Goal: Task Accomplishment & Management: Use online tool/utility

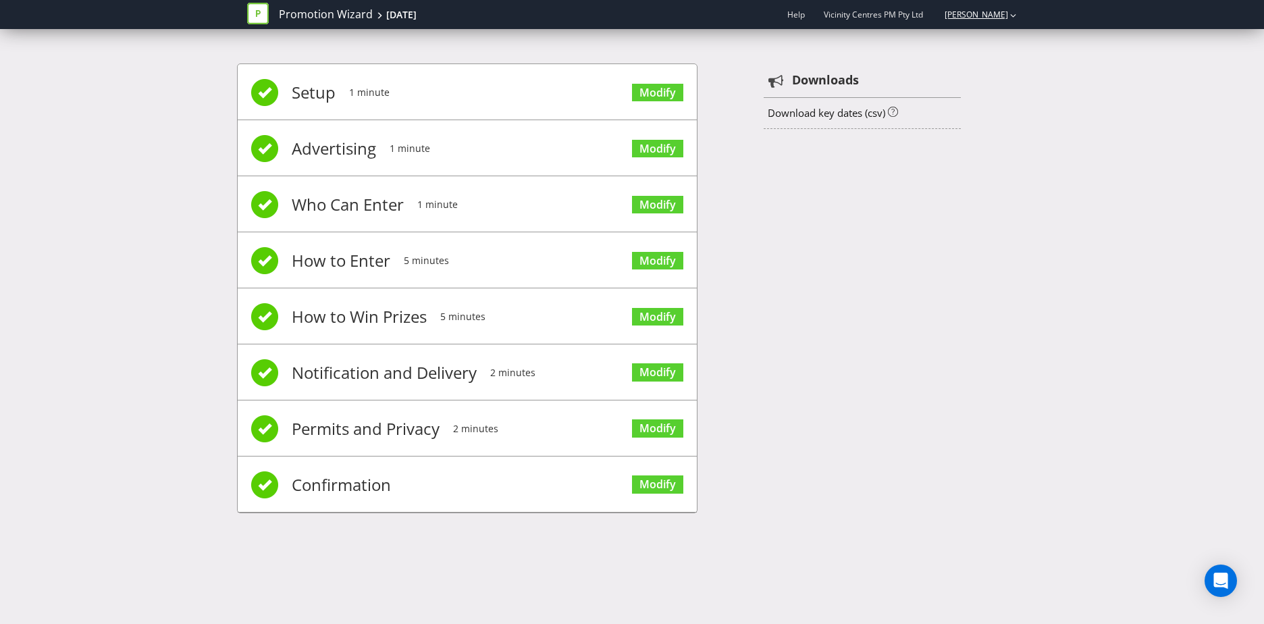
click at [1000, 14] on link "[PERSON_NAME]" at bounding box center [969, 14] width 77 height 11
click at [332, 9] on link "Promotion Wizard" at bounding box center [326, 15] width 94 height 16
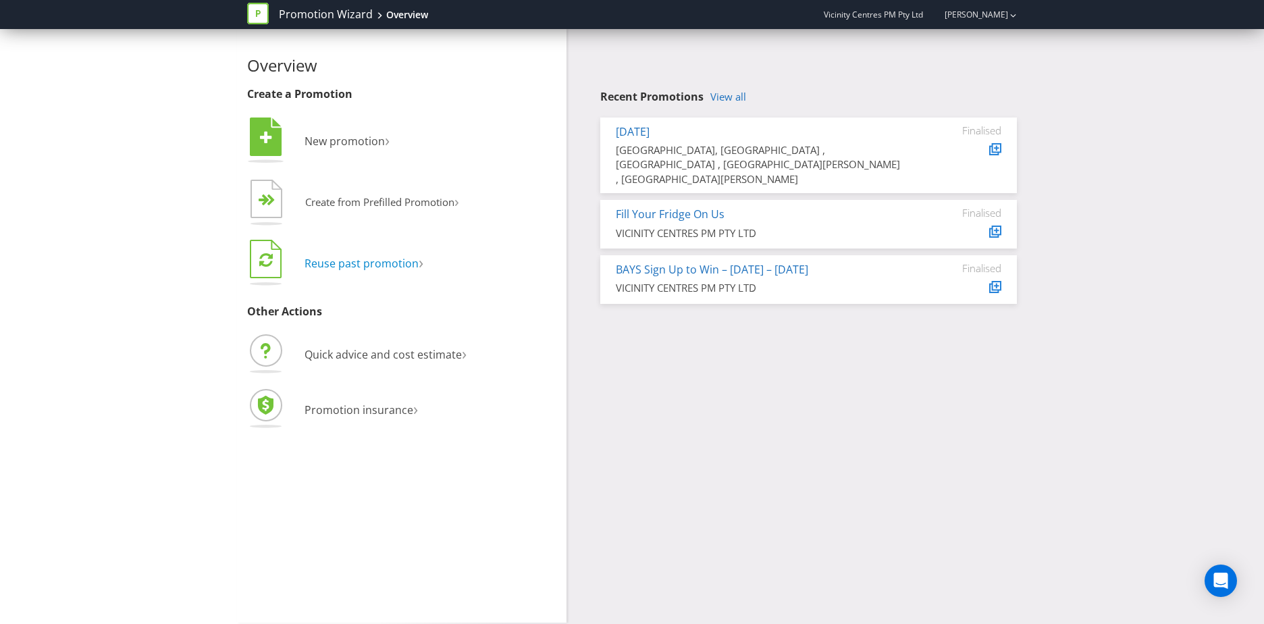
click at [409, 263] on span "Reuse past promotion" at bounding box center [361, 263] width 114 height 15
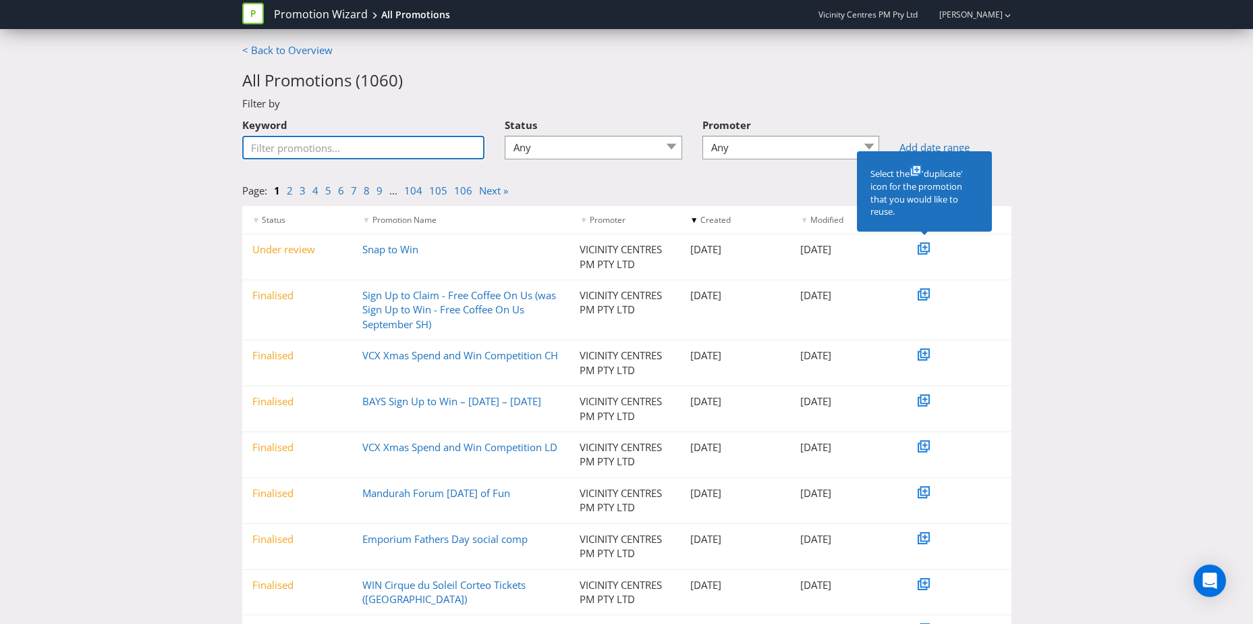
click at [334, 147] on input "Keyword" at bounding box center [363, 148] width 243 height 24
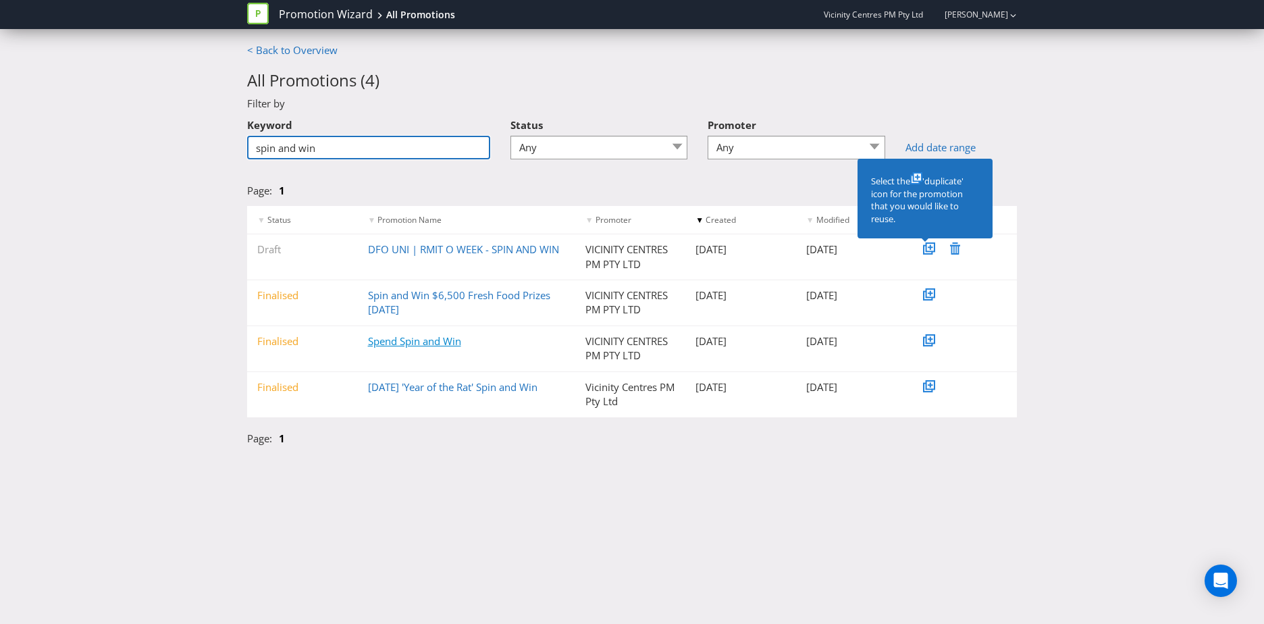
type input "spin and win"
click at [429, 344] on link "Spend Spin and Win" at bounding box center [414, 340] width 93 height 13
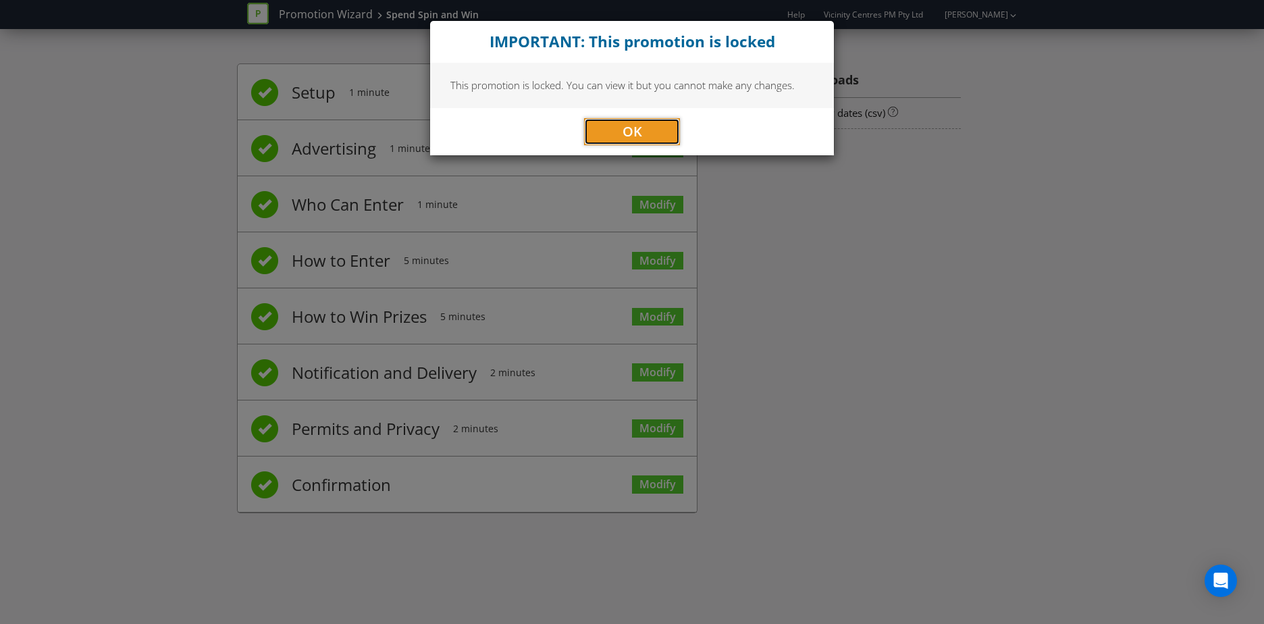
click at [619, 121] on button "OK" at bounding box center [632, 131] width 96 height 27
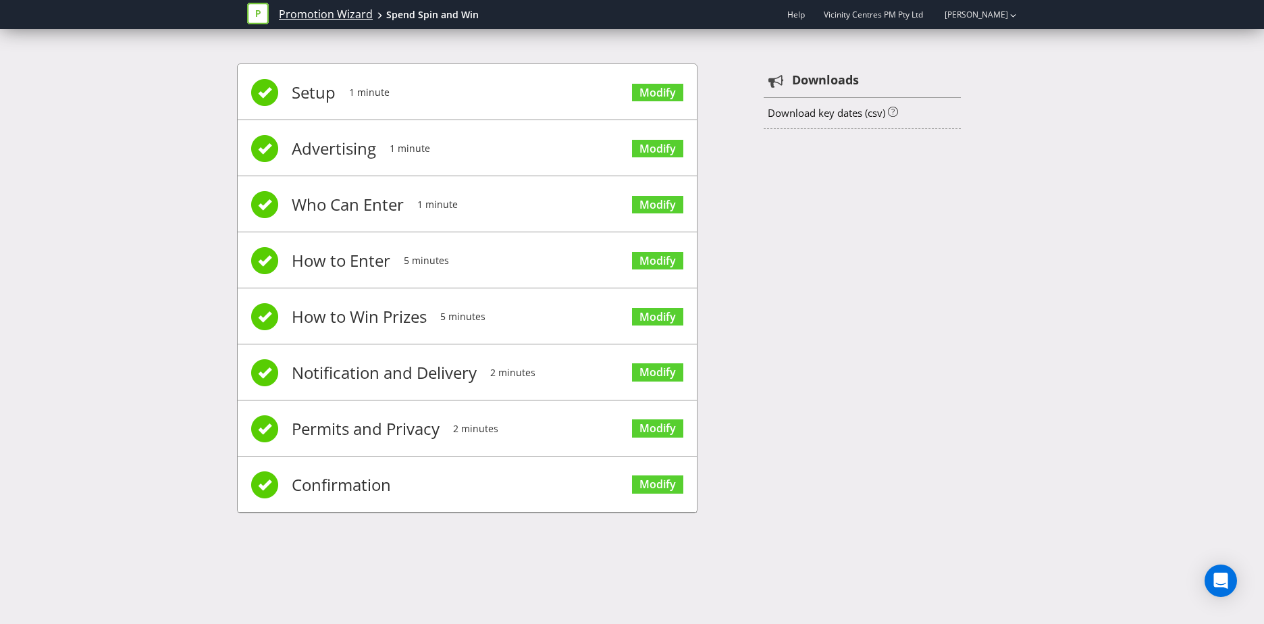
click at [323, 12] on link "Promotion Wizard" at bounding box center [326, 15] width 94 height 16
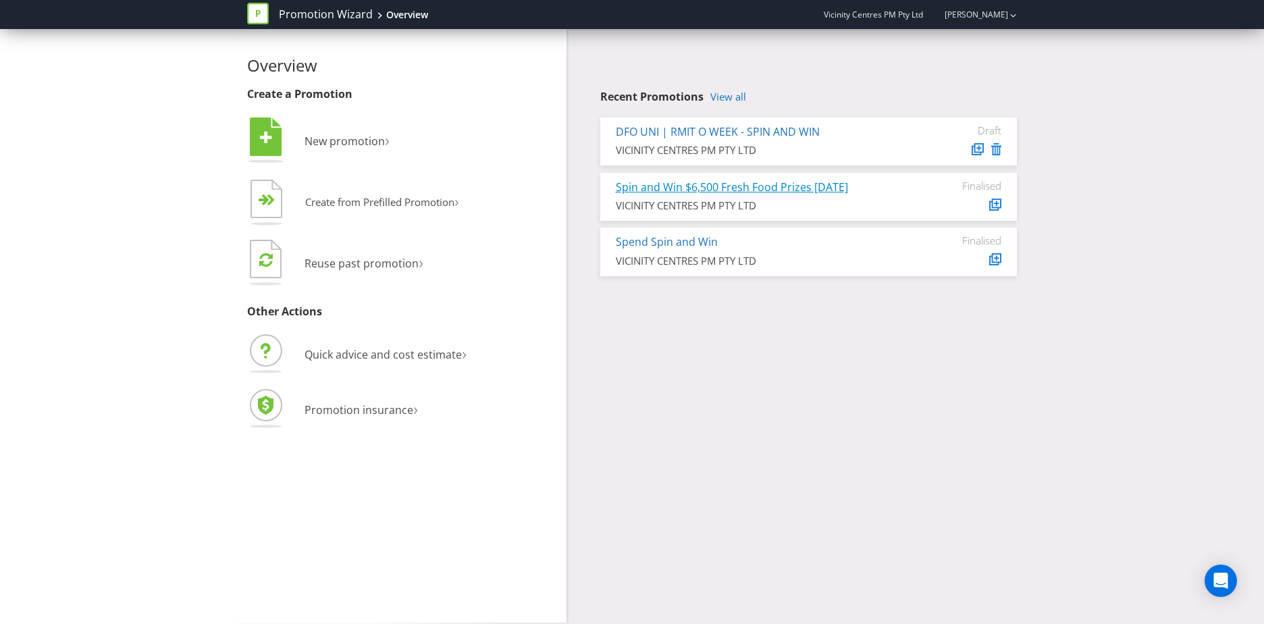
click at [701, 185] on link "Spin and Win $6,500 Fresh Food Prizes [DATE]" at bounding box center [732, 187] width 232 height 15
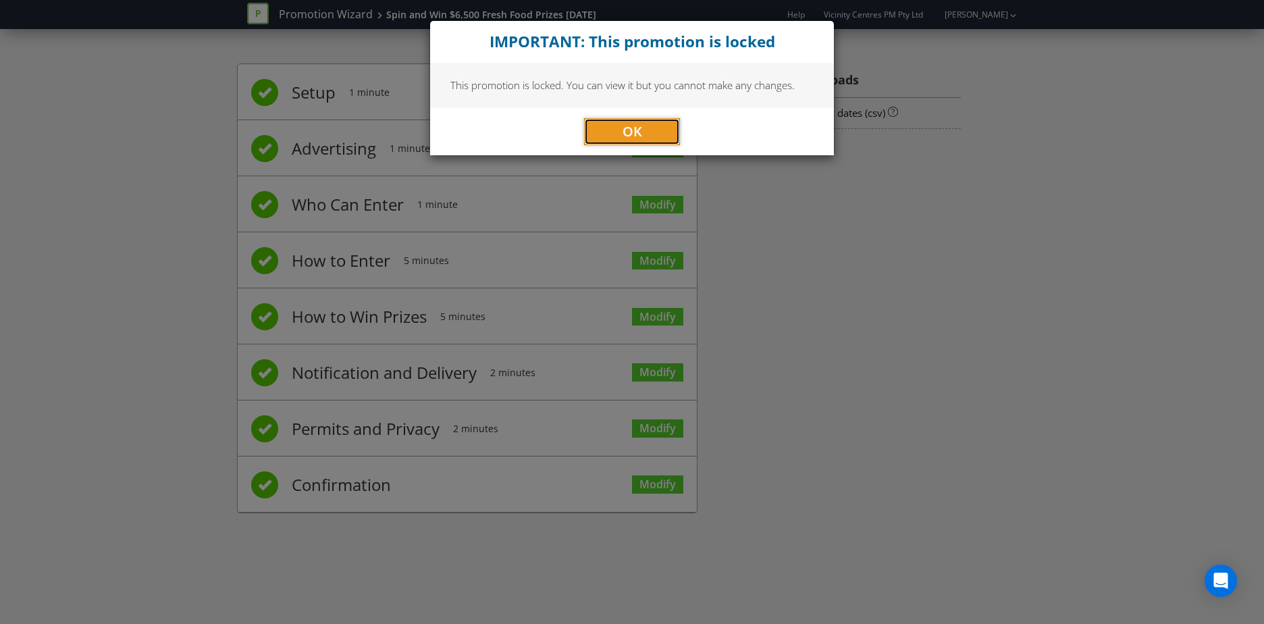
drag, startPoint x: 624, startPoint y: 124, endPoint x: 615, endPoint y: 155, distance: 32.5
click at [624, 124] on span "OK" at bounding box center [632, 131] width 20 height 18
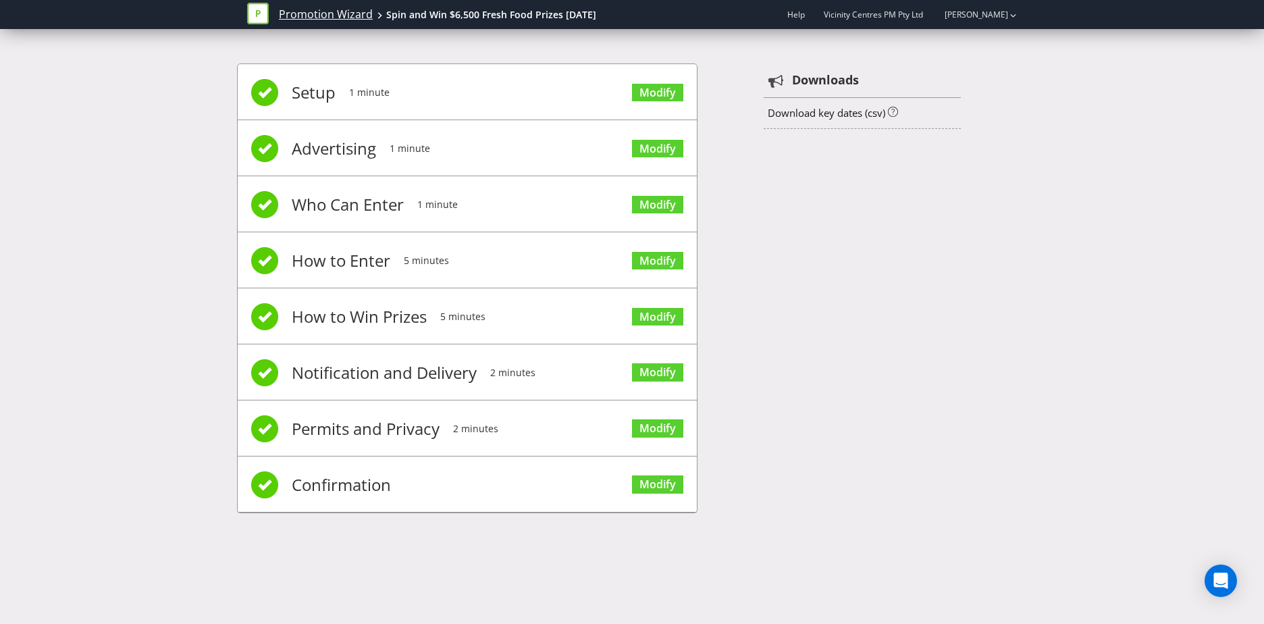
click at [321, 13] on link "Promotion Wizard" at bounding box center [326, 15] width 94 height 16
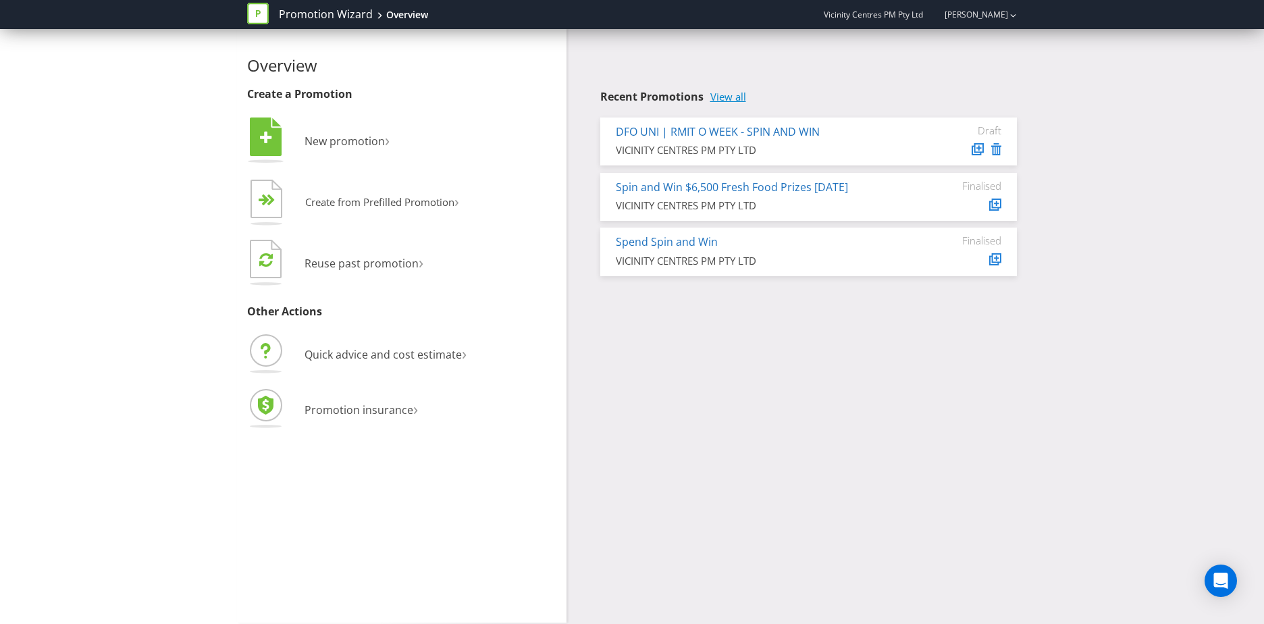
click at [736, 100] on link "View all" at bounding box center [728, 96] width 36 height 11
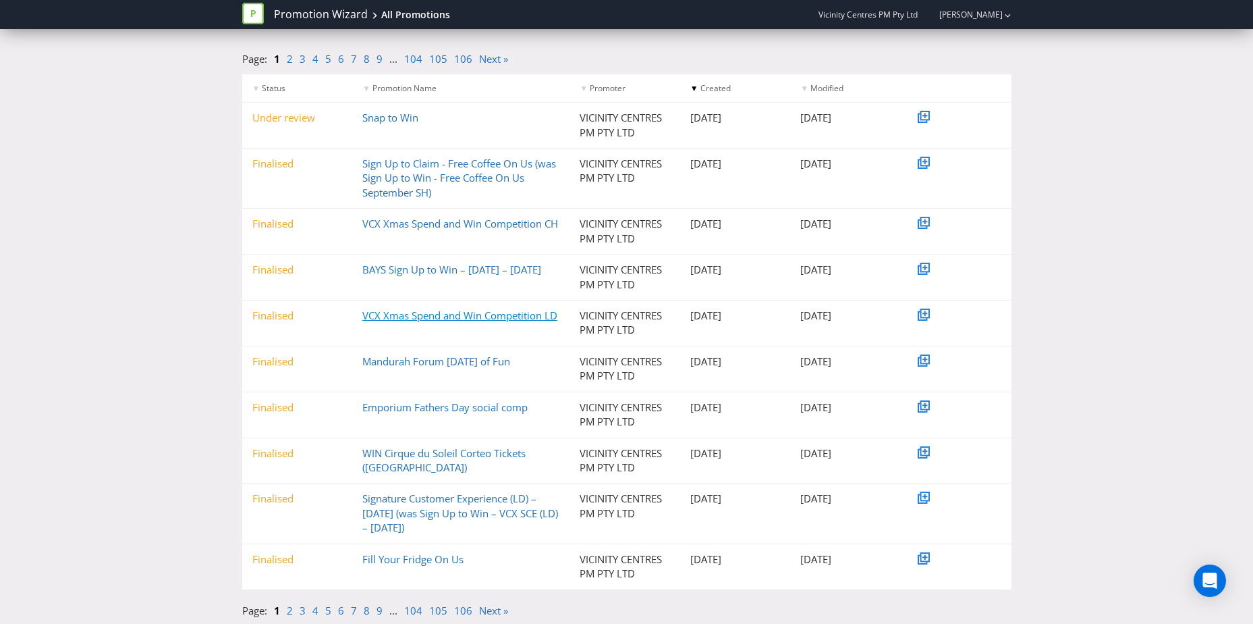
scroll to position [132, 0]
click at [292, 611] on link "2" at bounding box center [290, 609] width 6 height 13
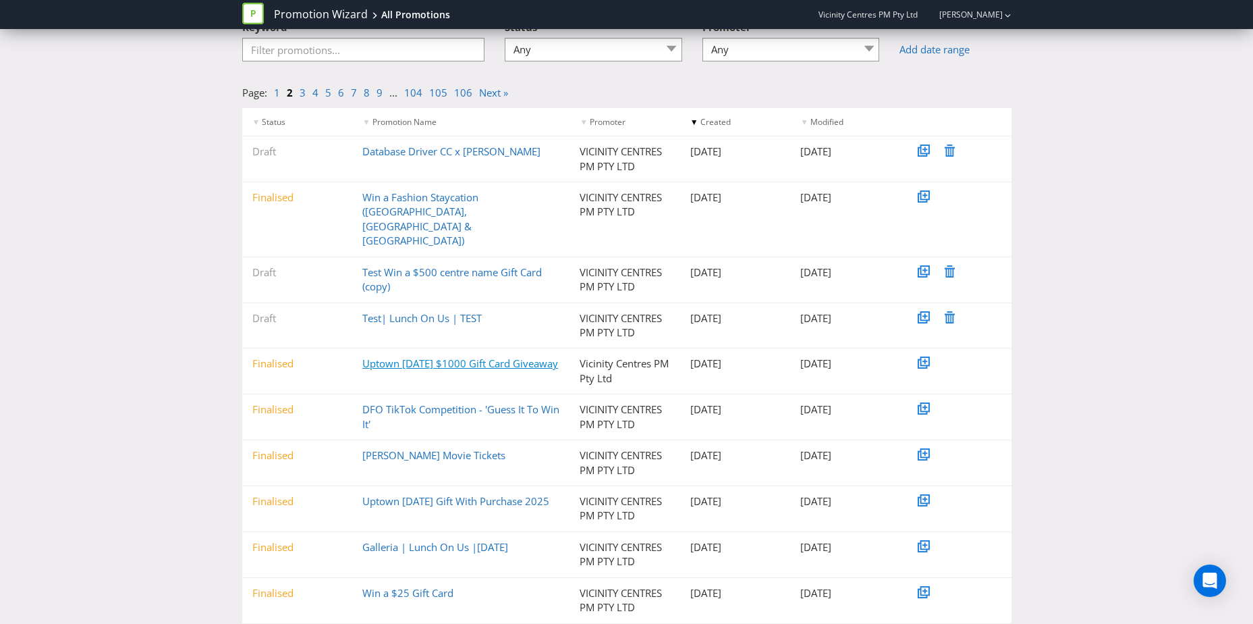
scroll to position [104, 0]
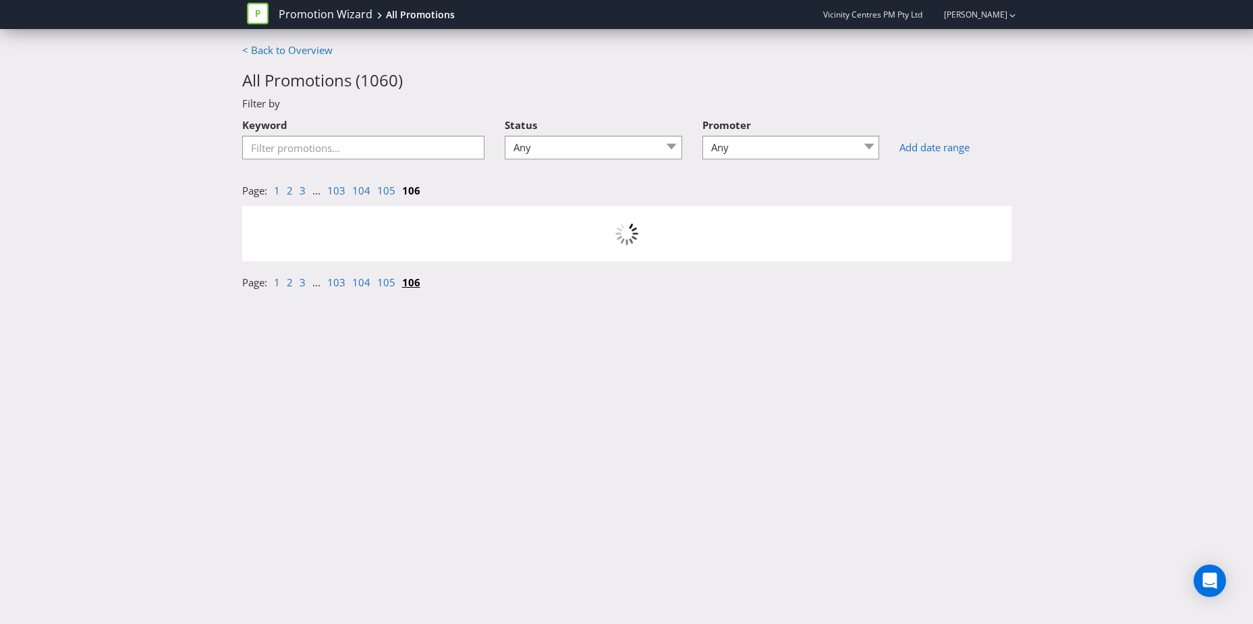
scroll to position [0, 0]
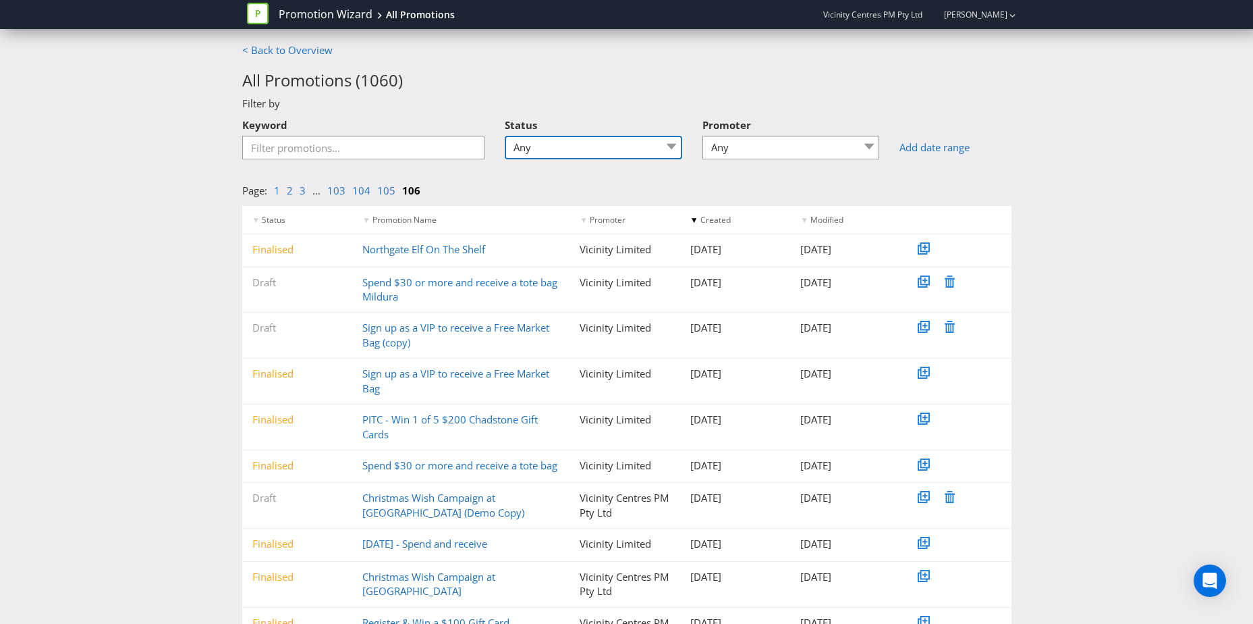
click at [589, 148] on select "Any Draft Under review Unlocked for amendments Amendments submitted Finalised" at bounding box center [594, 148] width 178 height 24
click at [753, 147] on select "Any 96 101 504 045 [GEOGRAPHIC_DATA] [GEOGRAPHIC_DATA] Comco Digital [GEOGRAPHI…" at bounding box center [792, 148] width 178 height 24
select select "[GEOGRAPHIC_DATA]"
click at [707, 136] on select "Any 96 101 504 045 [GEOGRAPHIC_DATA] [GEOGRAPHIC_DATA] Comco Digital [GEOGRAPHI…" at bounding box center [792, 148] width 178 height 24
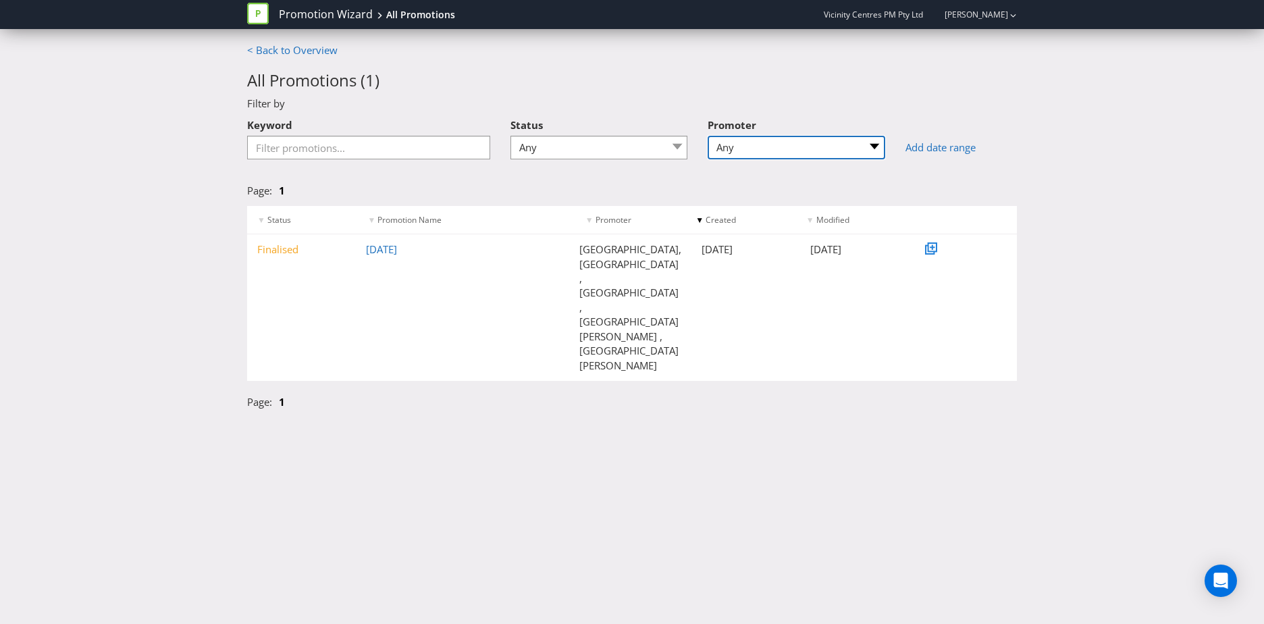
click at [800, 143] on select "Any 96 101 504 045 [GEOGRAPHIC_DATA] [GEOGRAPHIC_DATA] Comco Digital [GEOGRAPHI…" at bounding box center [796, 148] width 178 height 24
drag, startPoint x: 861, startPoint y: 142, endPoint x: 855, endPoint y: 151, distance: 11.1
click at [861, 146] on select "Any 96 101 504 045 [GEOGRAPHIC_DATA] [GEOGRAPHIC_DATA] Comco Digital [GEOGRAPHI…" at bounding box center [796, 148] width 178 height 24
click at [807, 146] on select "Any 96 101 504 045 [GEOGRAPHIC_DATA] [GEOGRAPHIC_DATA] Comco Digital [GEOGRAPHI…" at bounding box center [796, 148] width 178 height 24
select select
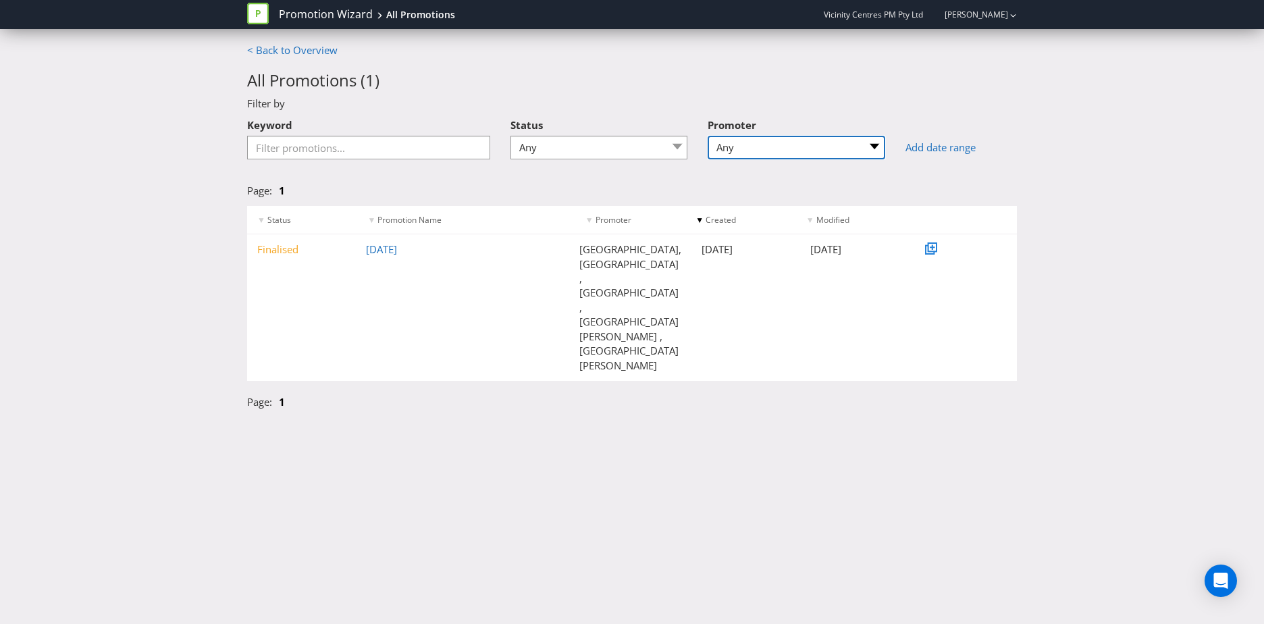
click at [707, 136] on select "Any 96 101 504 045 [GEOGRAPHIC_DATA] [GEOGRAPHIC_DATA] Comco Digital [GEOGRAPHI…" at bounding box center [796, 148] width 178 height 24
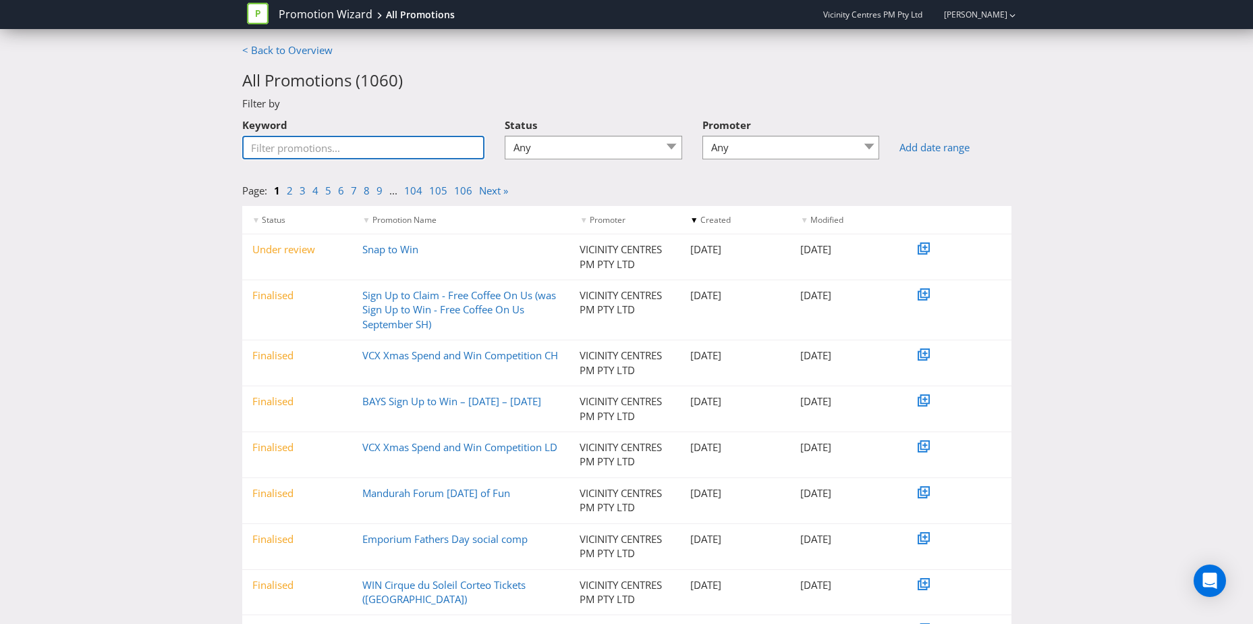
click at [327, 146] on input "Keyword" at bounding box center [363, 148] width 243 height 24
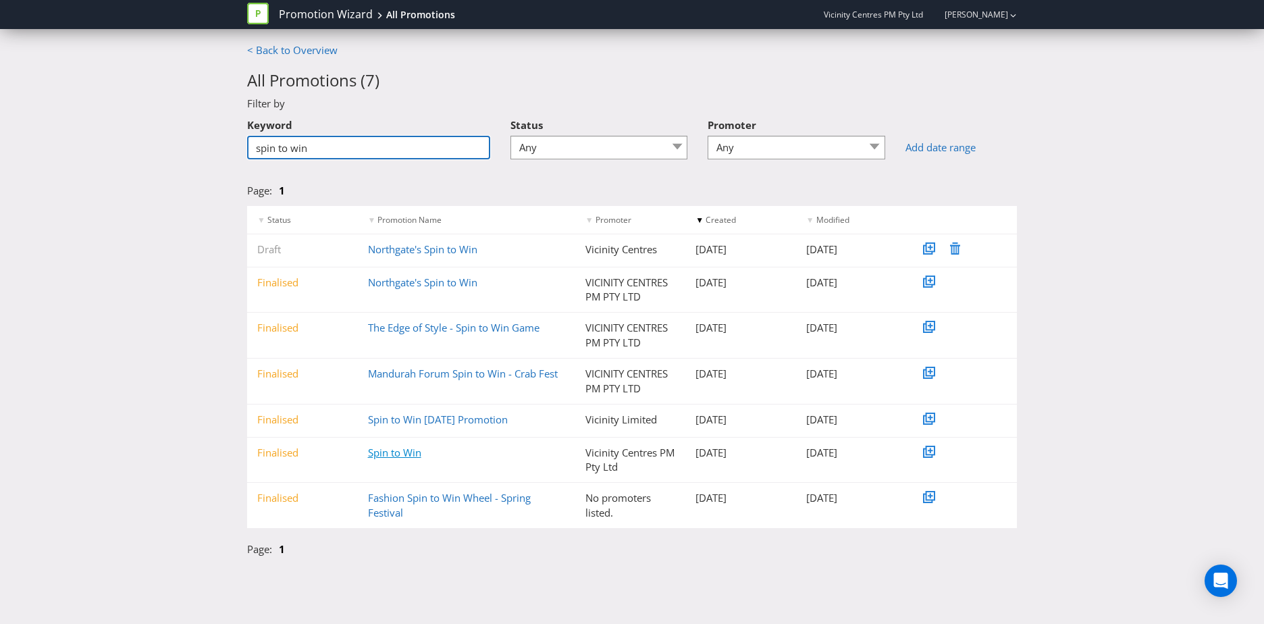
type input "spin to win"
click at [400, 449] on link "Spin to Win" at bounding box center [394, 451] width 53 height 13
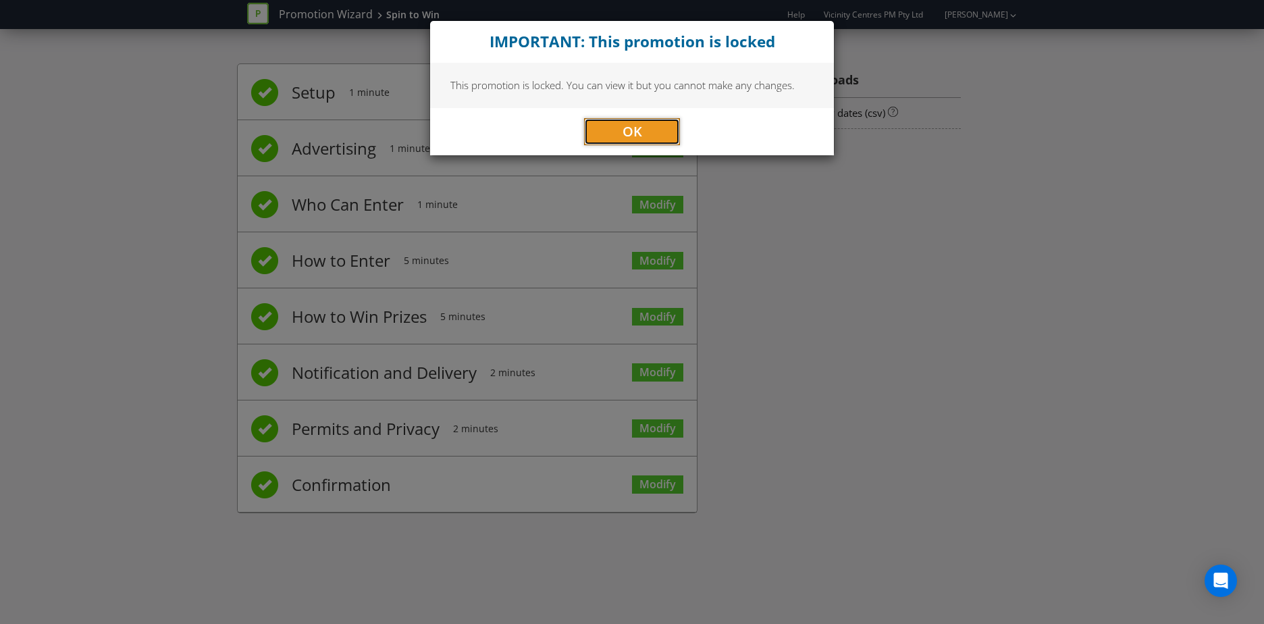
drag, startPoint x: 636, startPoint y: 133, endPoint x: 630, endPoint y: 151, distance: 18.6
click at [637, 134] on span "OK" at bounding box center [632, 131] width 20 height 18
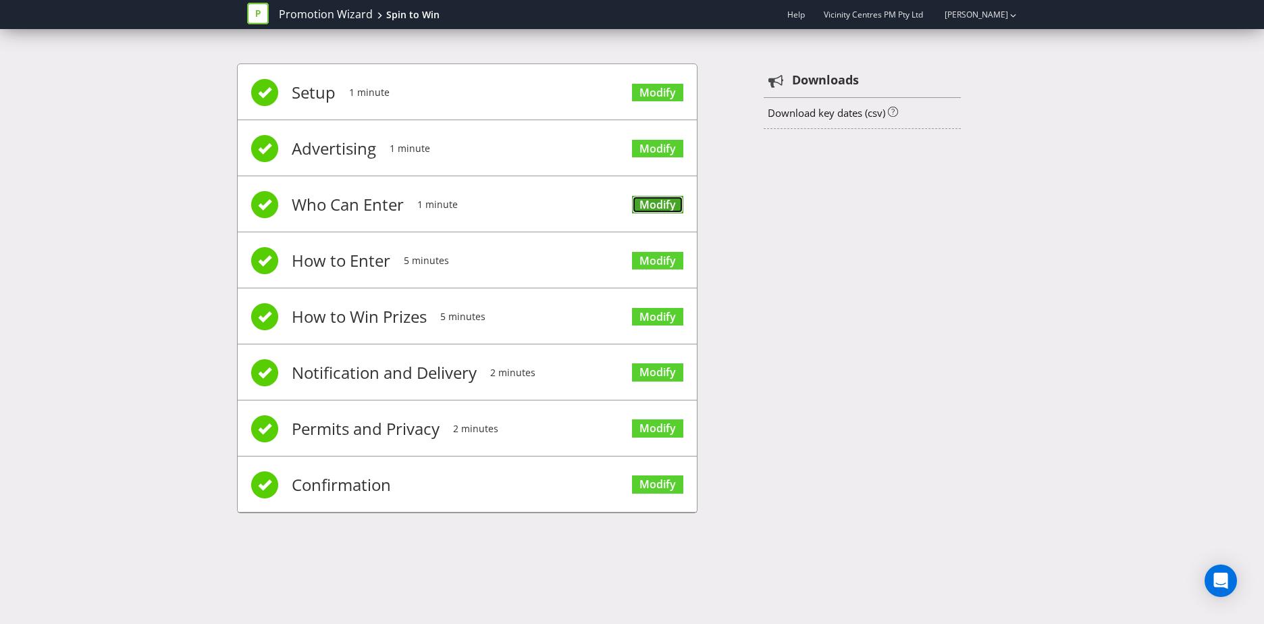
click at [661, 202] on link "Modify" at bounding box center [657, 205] width 51 height 18
click at [671, 205] on link "Modify" at bounding box center [657, 205] width 51 height 18
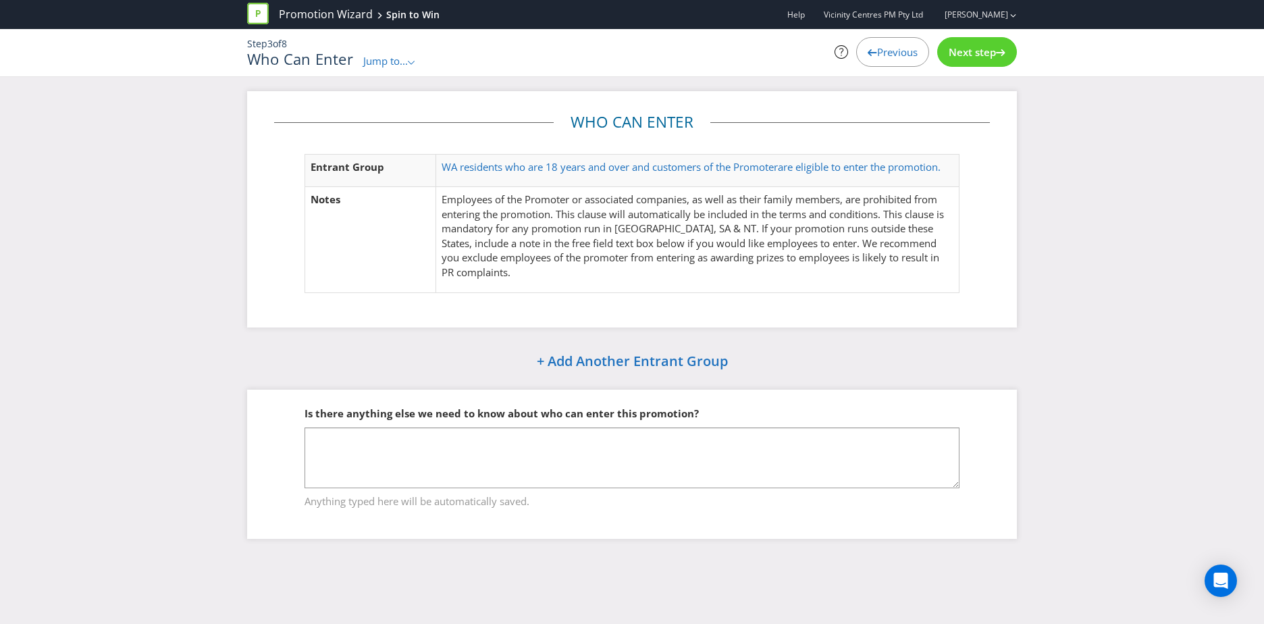
click at [980, 46] on span "Next step" at bounding box center [971, 51] width 47 height 13
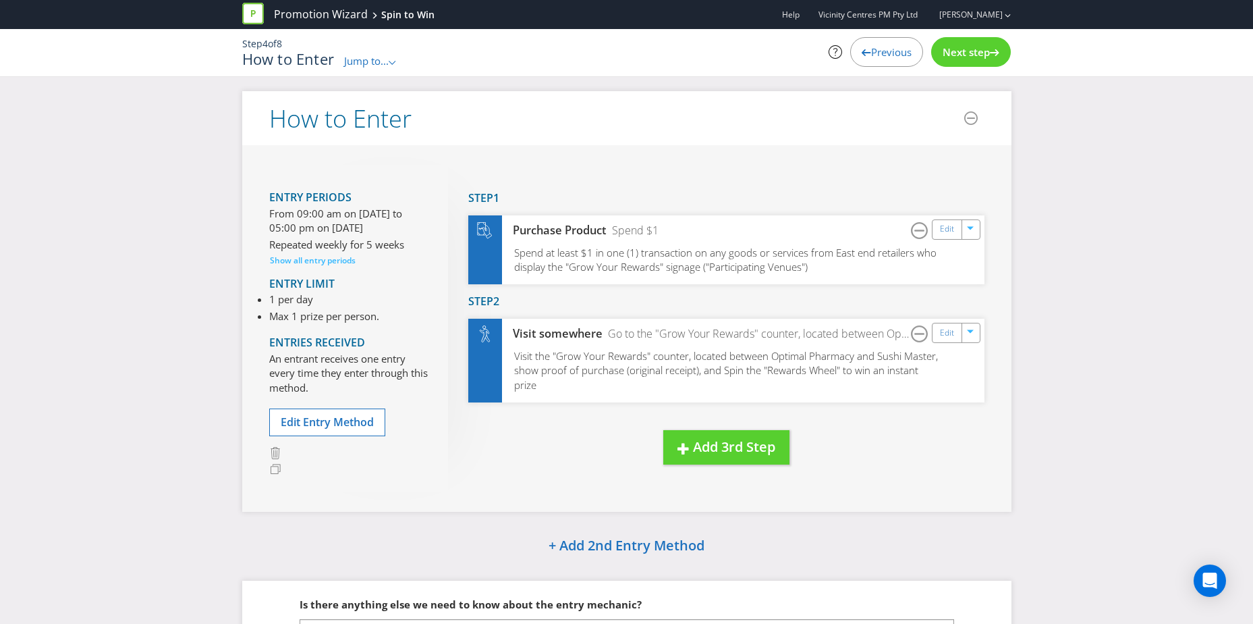
click at [975, 71] on div "Step 4 of 8 How to Enter Jump to... .st0{fill-rule:evenodd;clip-rule:evenodd;} …" at bounding box center [627, 52] width 790 height 47
click at [976, 47] on span "Next step" at bounding box center [966, 51] width 47 height 13
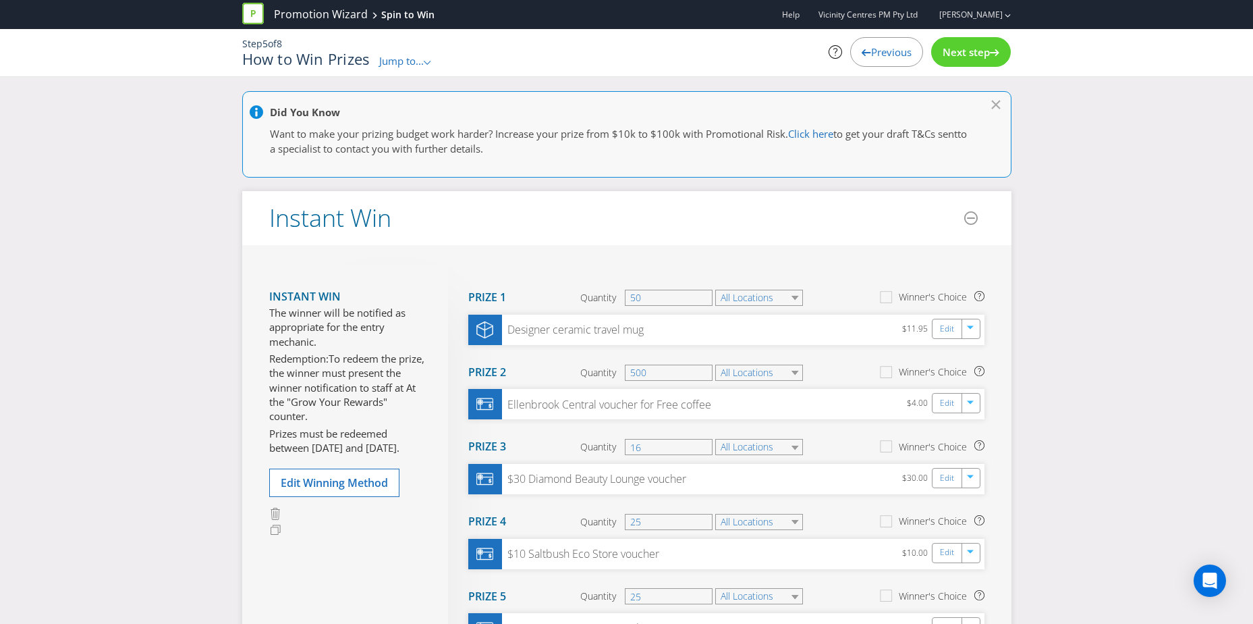
click at [996, 47] on div at bounding box center [994, 49] width 9 height 9
